Goal: Navigation & Orientation: Find specific page/section

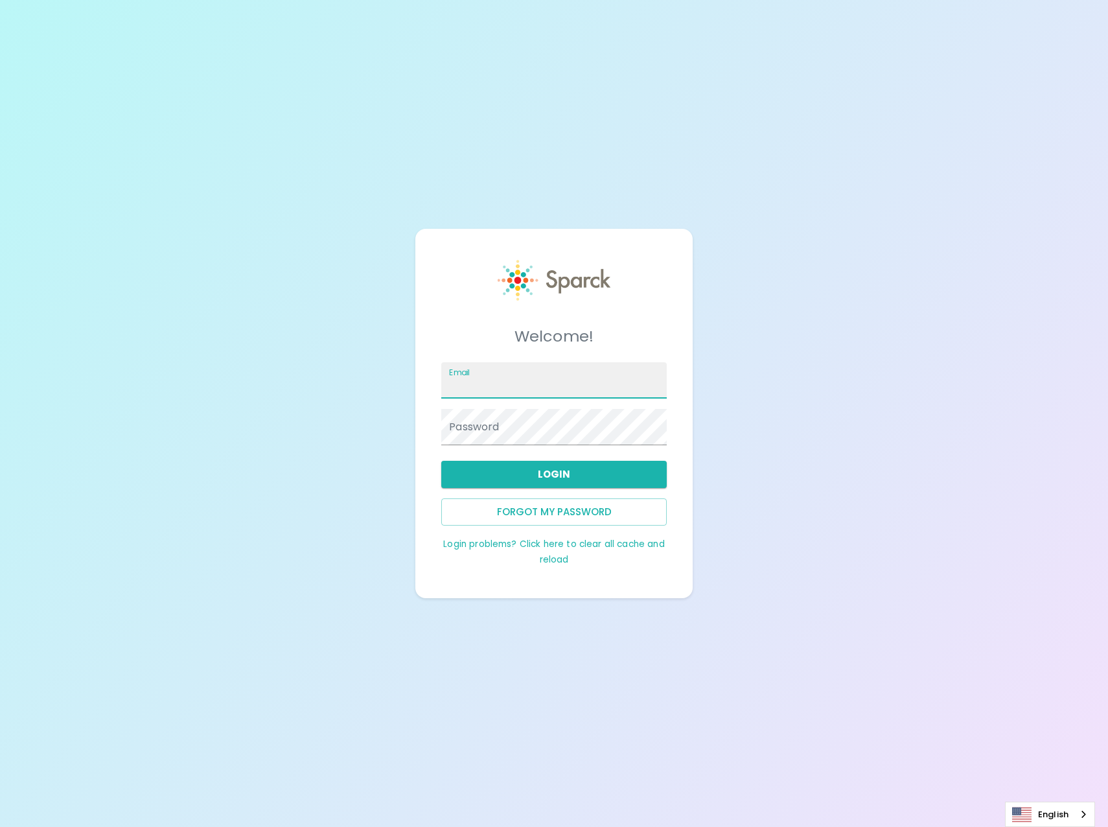
click at [537, 377] on input "Email" at bounding box center [554, 380] width 226 height 36
type input "[EMAIL_ADDRESS][DOMAIN_NAME]"
click at [581, 478] on button "Login" at bounding box center [554, 474] width 226 height 27
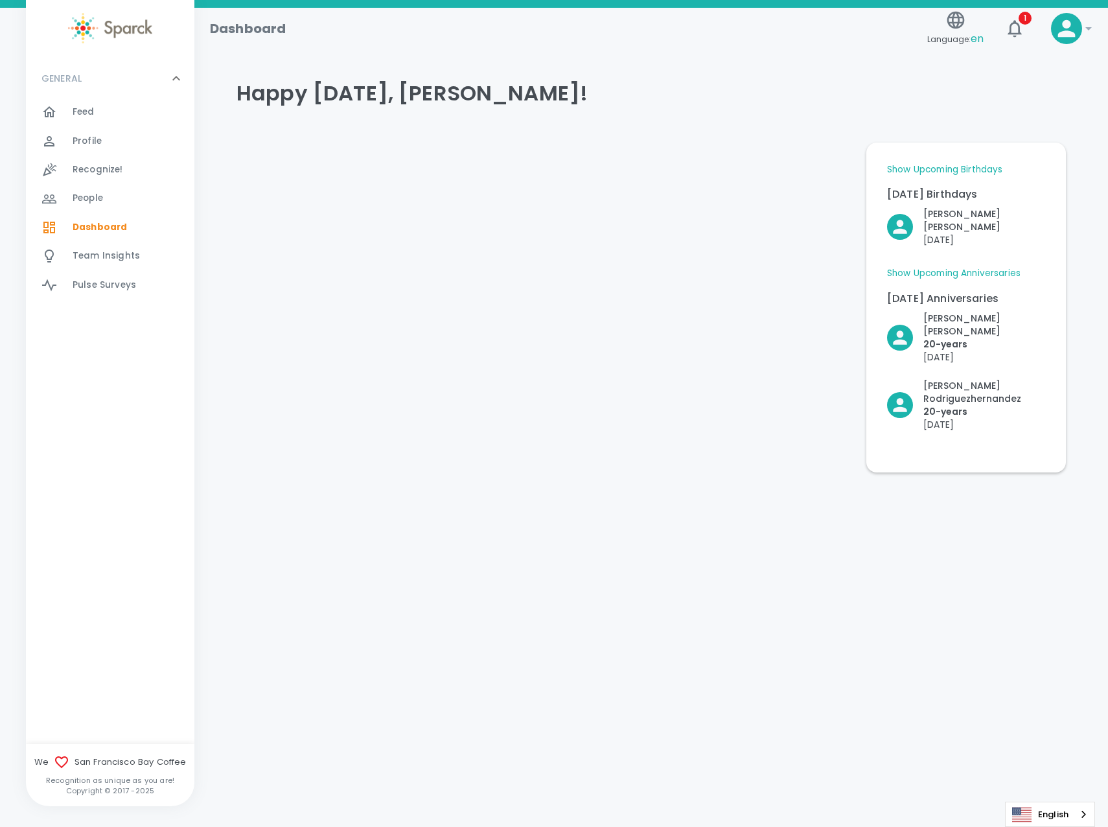
click at [87, 111] on span "Feed" at bounding box center [84, 112] width 22 height 13
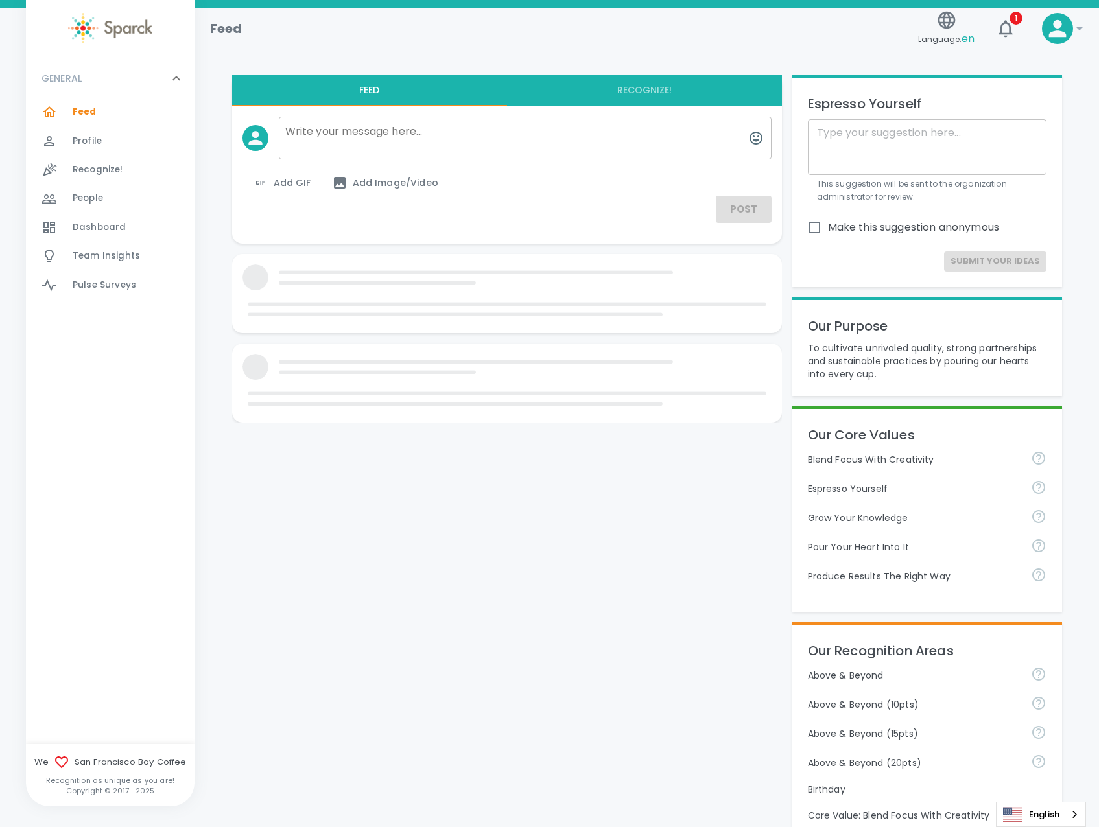
click at [87, 218] on span "Dashboard 0" at bounding box center [99, 227] width 53 height 18
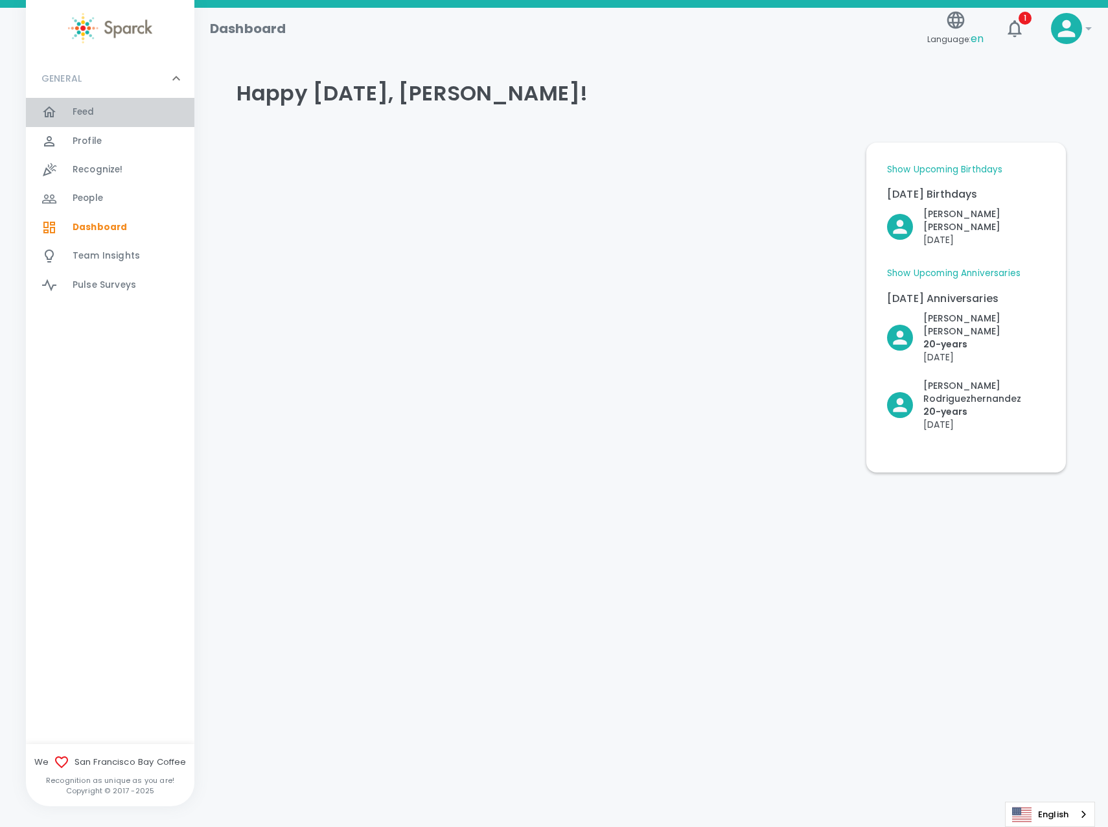
click at [90, 114] on span "Feed" at bounding box center [84, 112] width 22 height 13
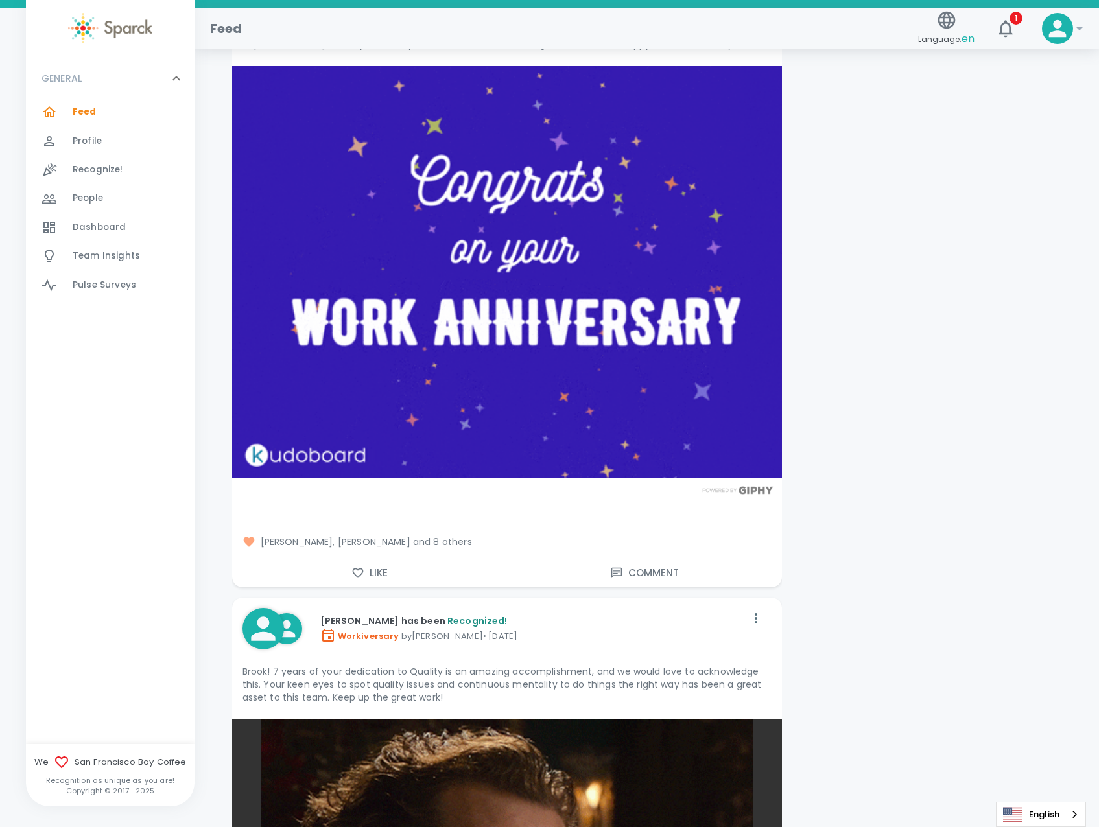
scroll to position [16595, 0]
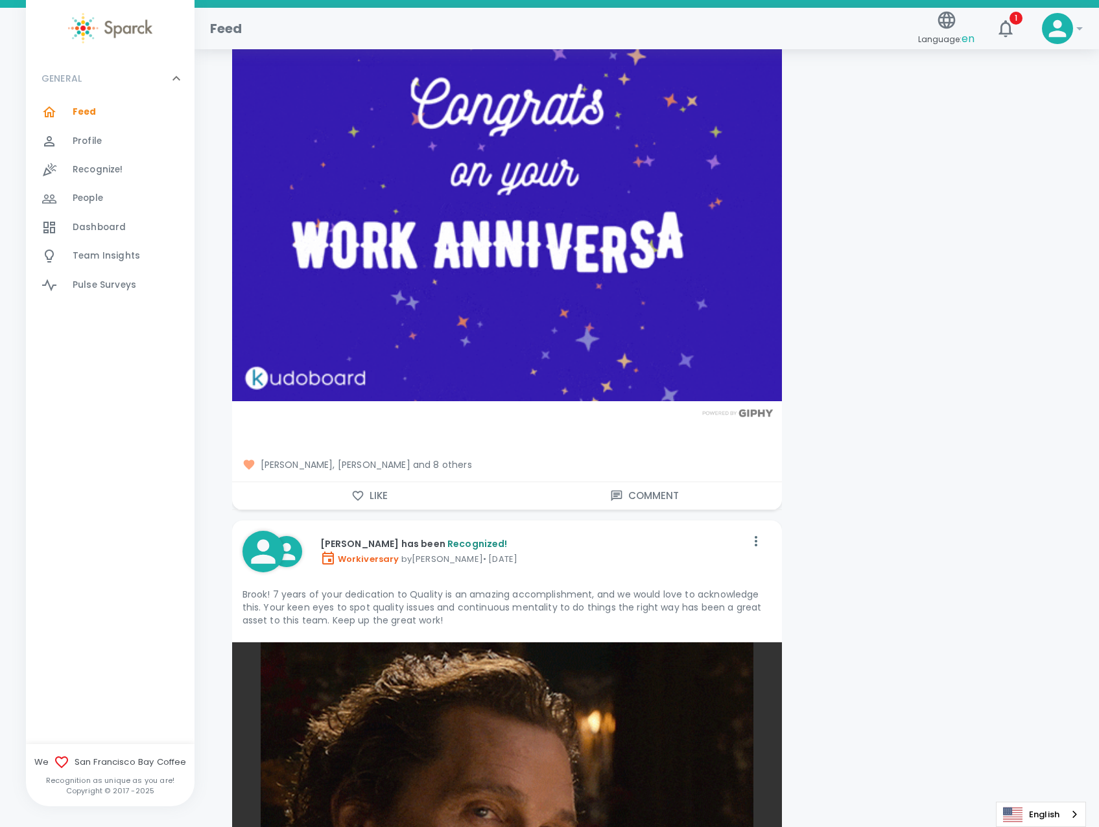
click at [360, 491] on icon "button" at bounding box center [357, 496] width 11 height 10
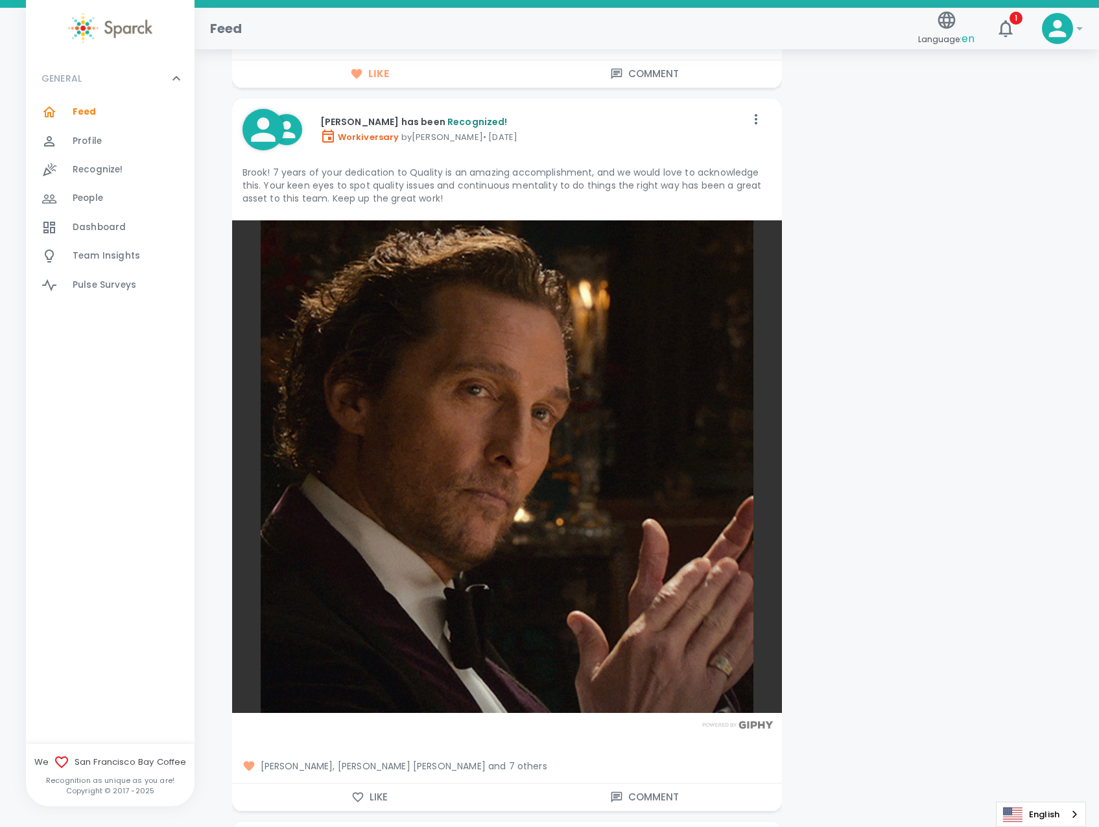
scroll to position [16940, 0]
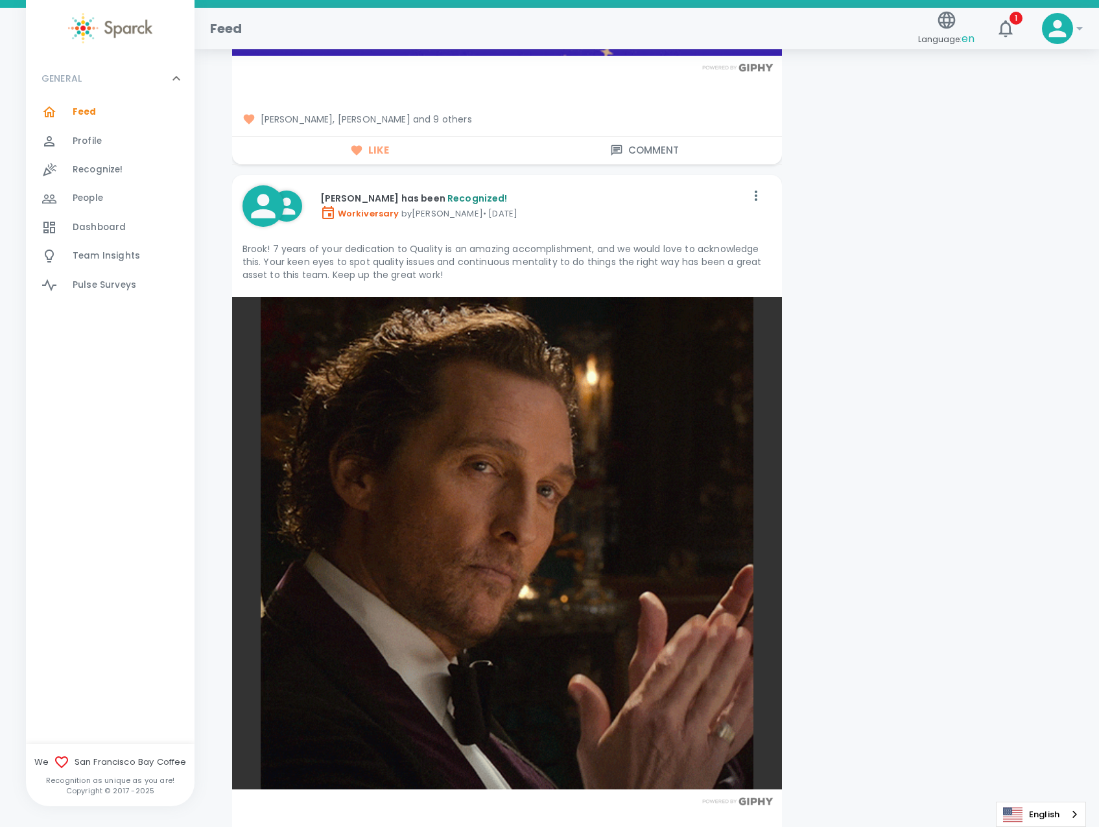
click at [84, 223] on span "Dashboard" at bounding box center [99, 227] width 53 height 13
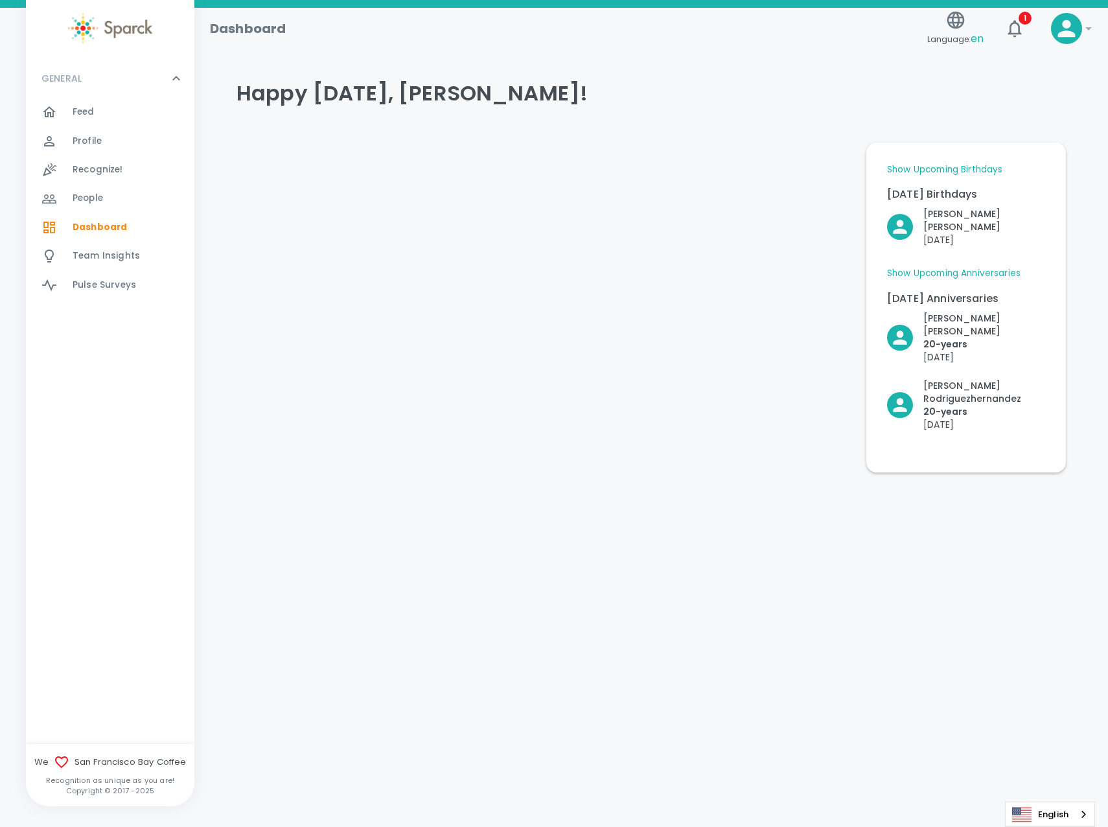
click at [101, 201] on span "People" at bounding box center [88, 198] width 30 height 13
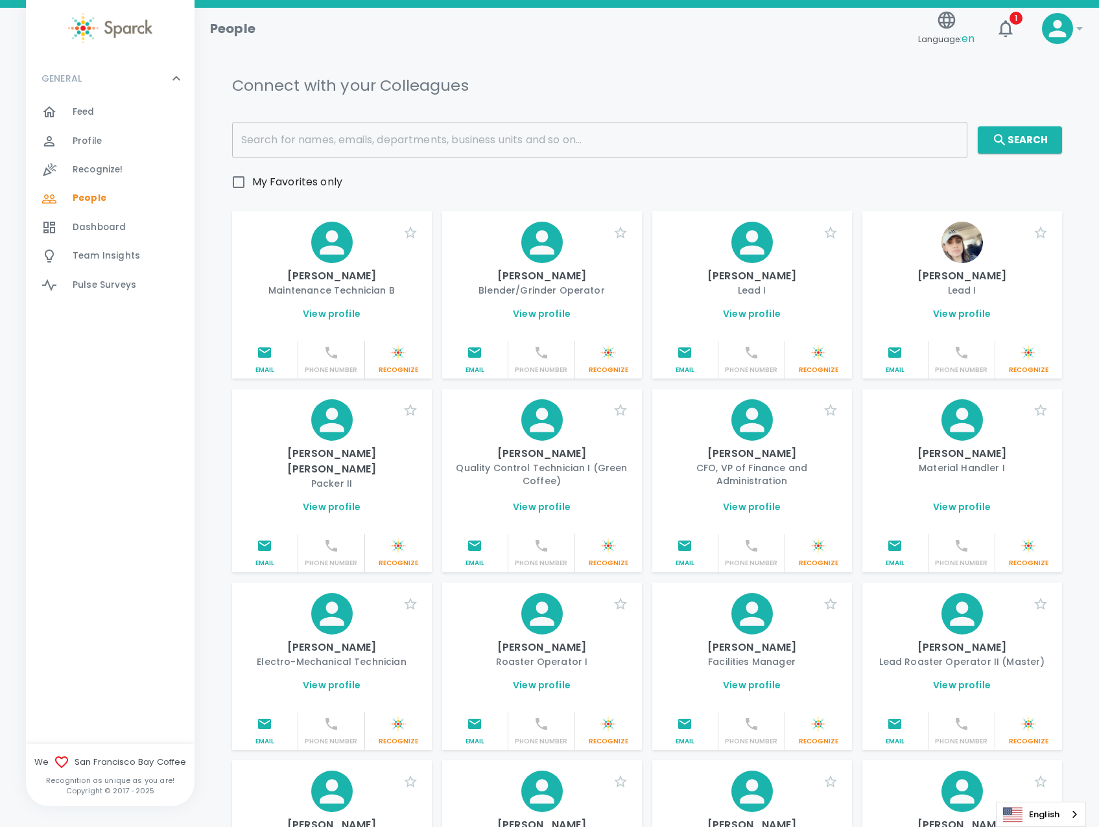
click at [87, 257] on span "Team Insights" at bounding box center [106, 256] width 67 height 13
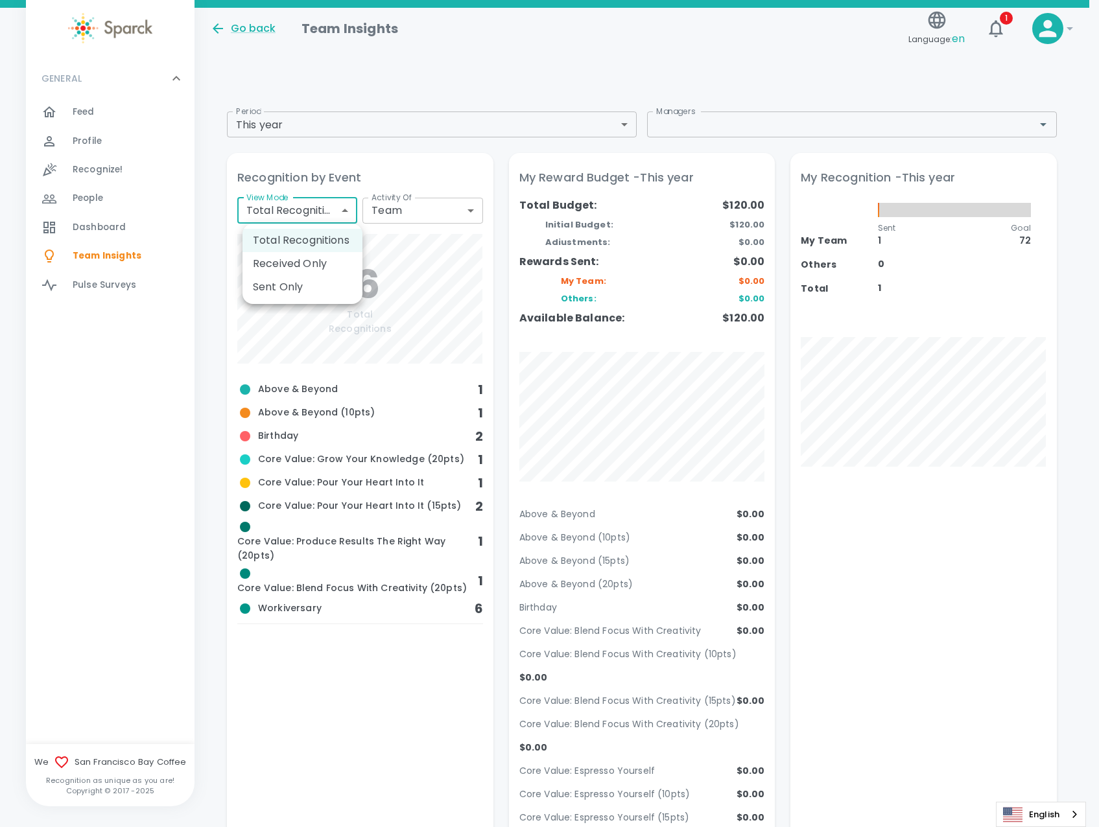
click at [288, 395] on div at bounding box center [554, 413] width 1108 height 827
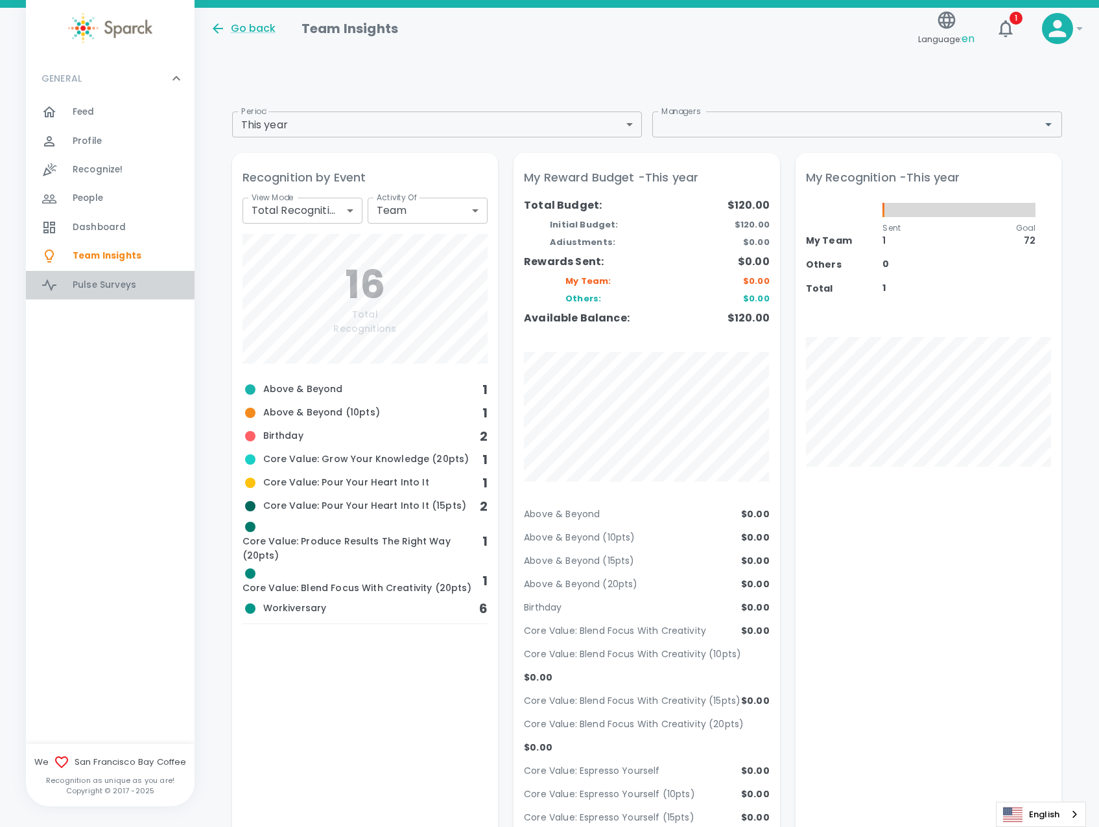
click at [102, 289] on span "Pulse Surveys" at bounding box center [105, 285] width 64 height 13
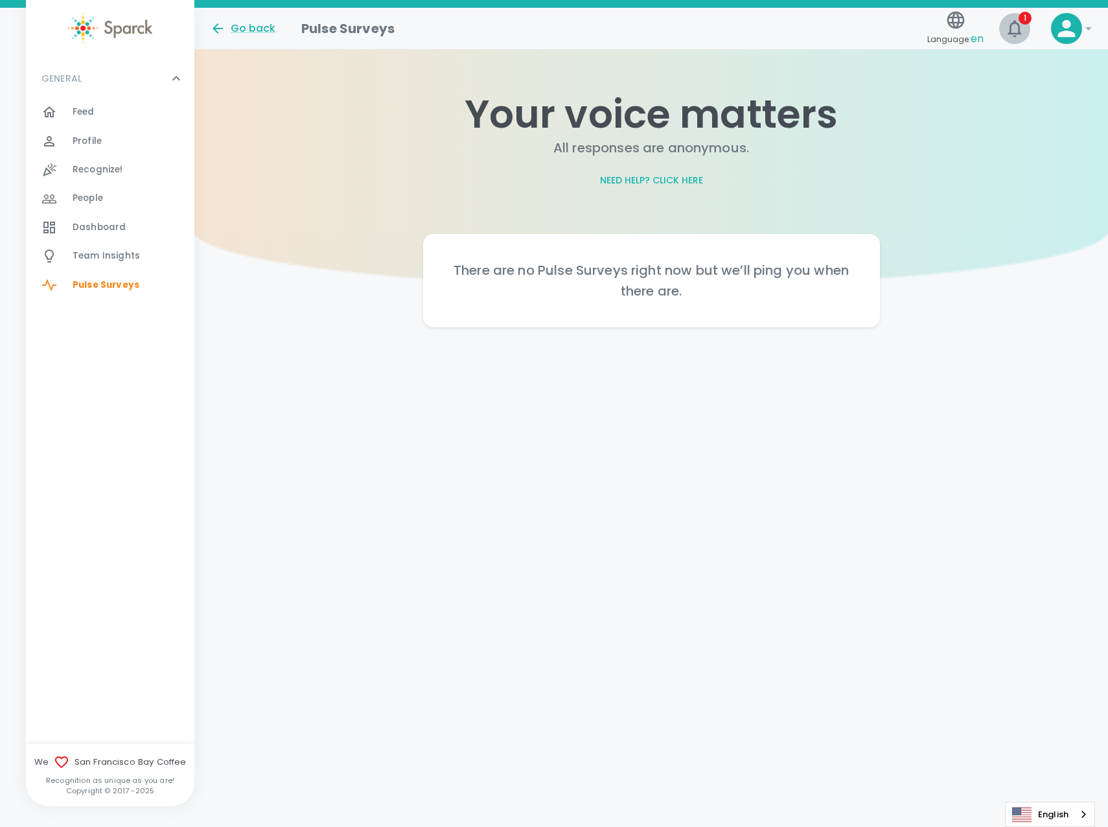
click at [1021, 26] on icon "button" at bounding box center [1015, 28] width 21 height 21
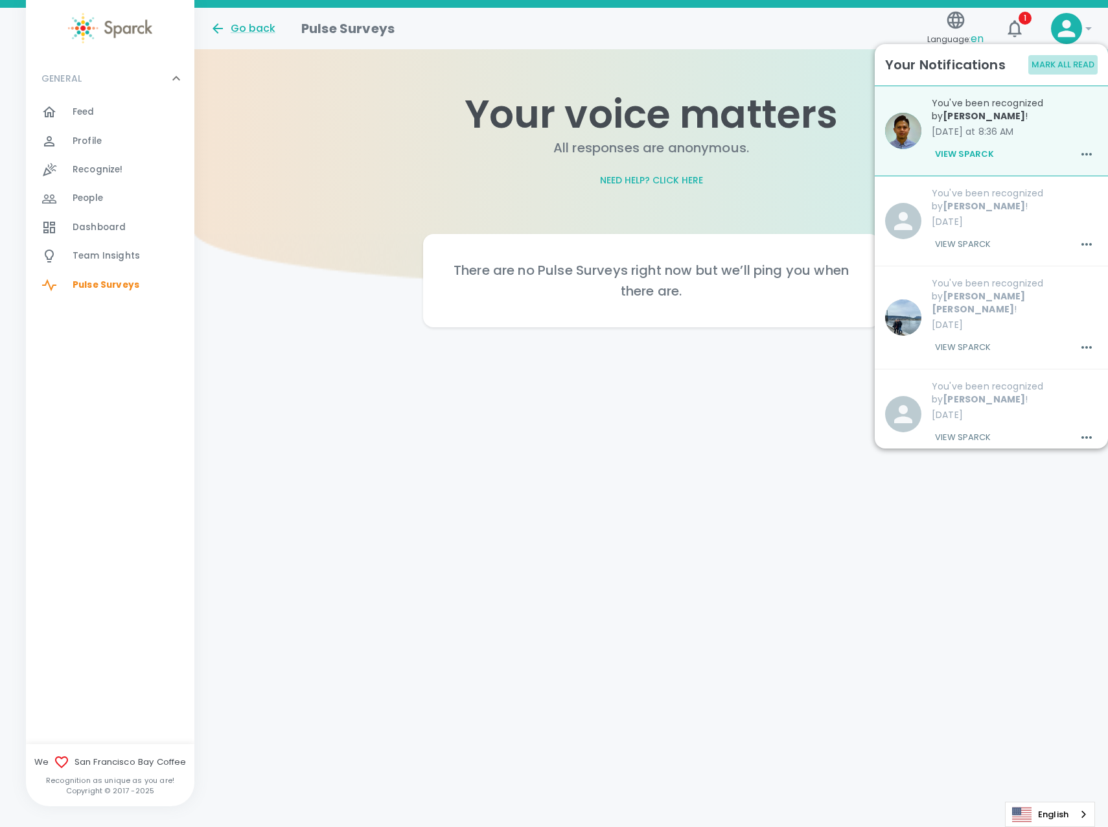
click at [1054, 65] on button "Mark All Read" at bounding box center [1063, 65] width 69 height 20
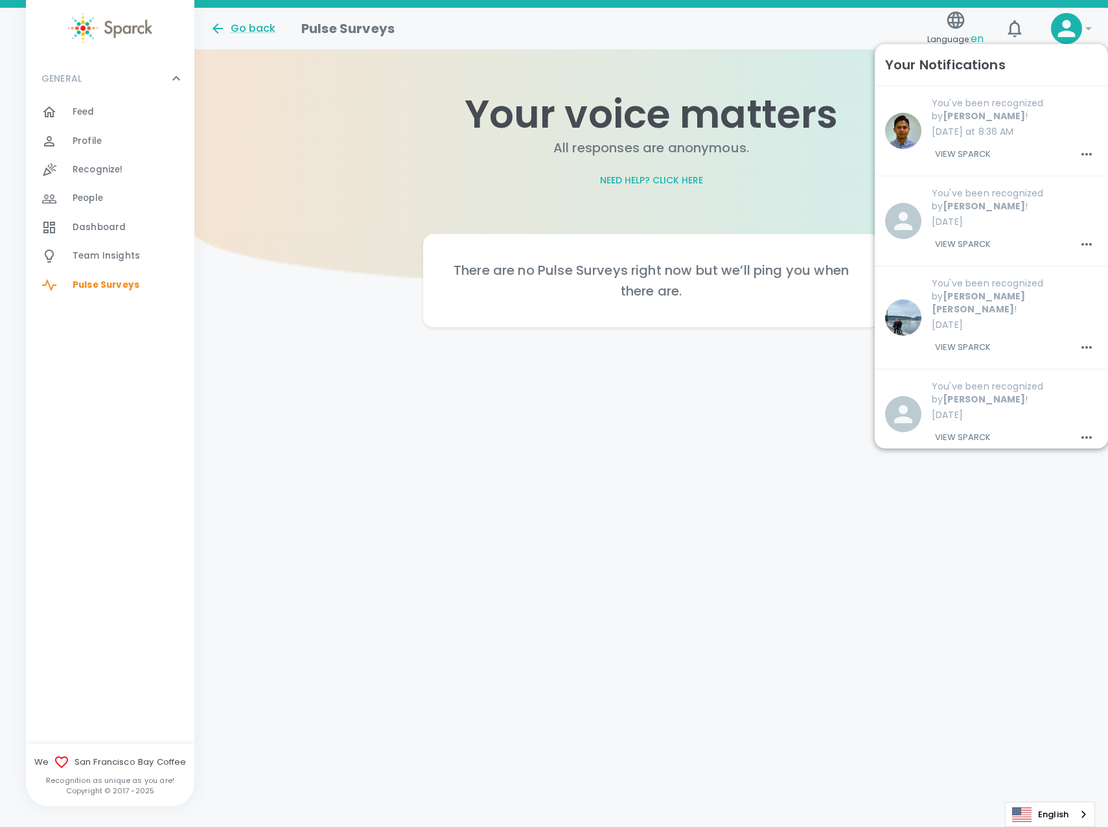
click at [823, 39] on div "Go back Pulse Surveys Language: en 1 !" at bounding box center [646, 23] width 893 height 56
click at [235, 29] on div "Go back" at bounding box center [242, 29] width 65 height 16
